Goal: Find specific page/section: Find specific page/section

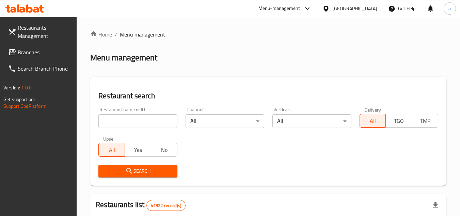
click at [39, 54] on span "Branches" at bounding box center [45, 52] width 54 height 8
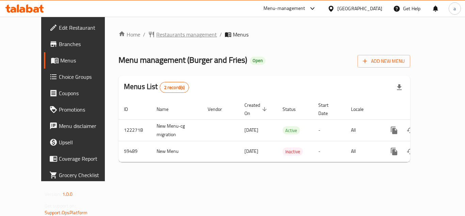
click at [174, 38] on span "Restaurants management" at bounding box center [186, 34] width 61 height 8
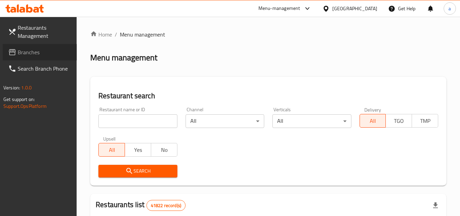
click at [46, 49] on span "Branches" at bounding box center [45, 52] width 54 height 8
